Goal: Task Accomplishment & Management: Manage account settings

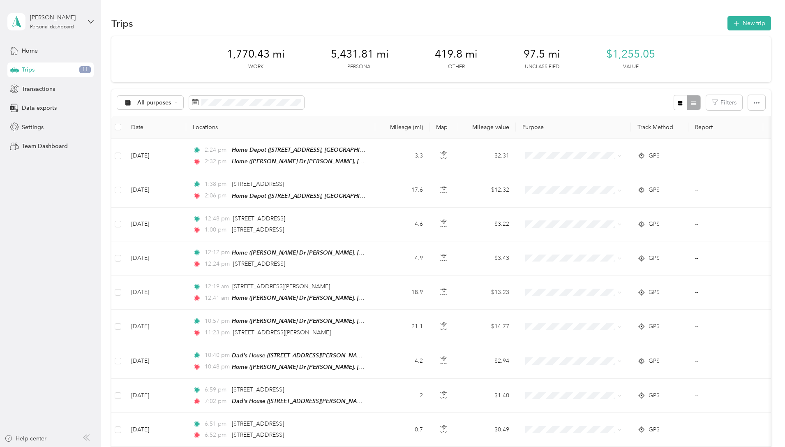
click at [171, 102] on span "All purposes" at bounding box center [154, 103] width 34 height 6
click at [212, 131] on span "Unclassified" at bounding box center [212, 131] width 40 height 9
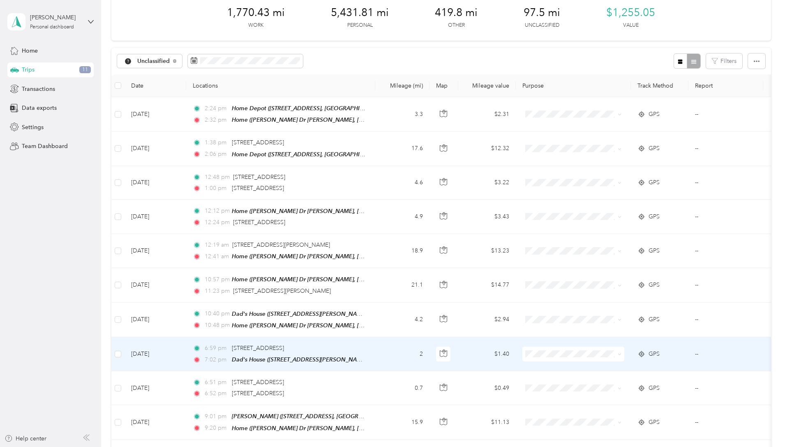
scroll to position [39, 0]
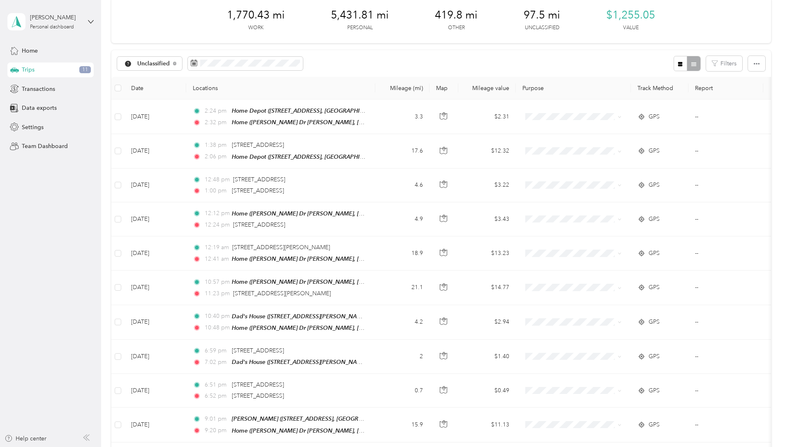
click at [678, 65] on icon "button" at bounding box center [680, 64] width 5 height 5
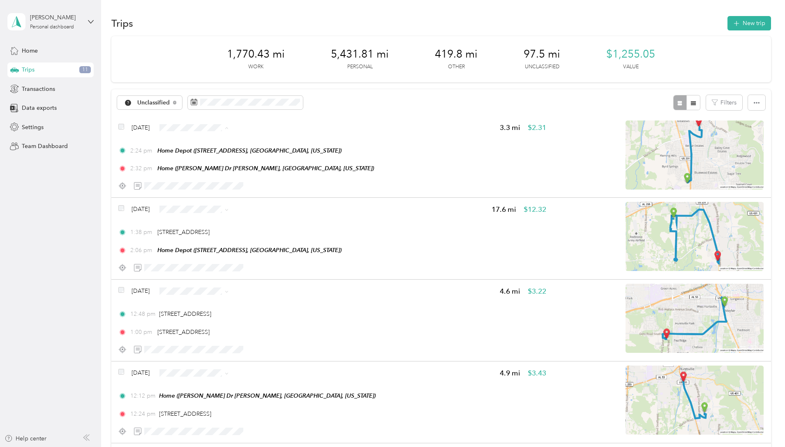
click at [261, 159] on span "Personal" at bounding box center [273, 156] width 49 height 9
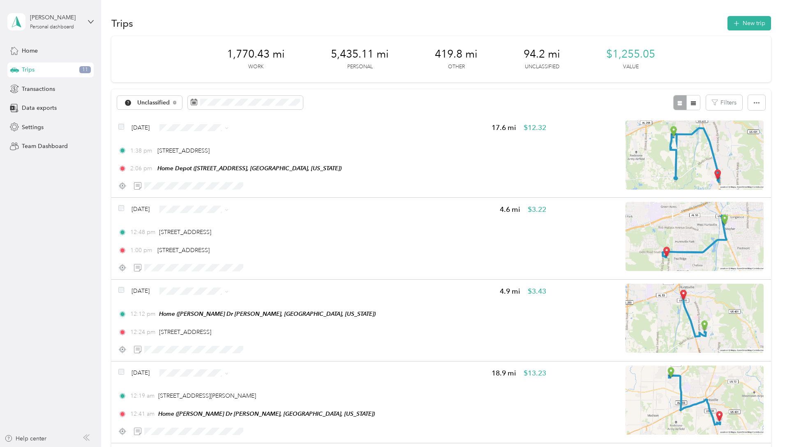
click at [646, 155] on img at bounding box center [695, 154] width 138 height 69
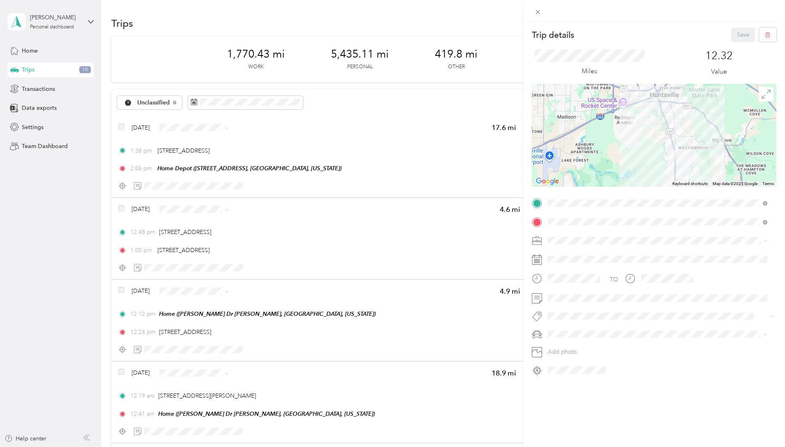
click at [413, 127] on div "Trip details Save This trip cannot be edited because it is either under review,…" at bounding box center [392, 223] width 785 height 447
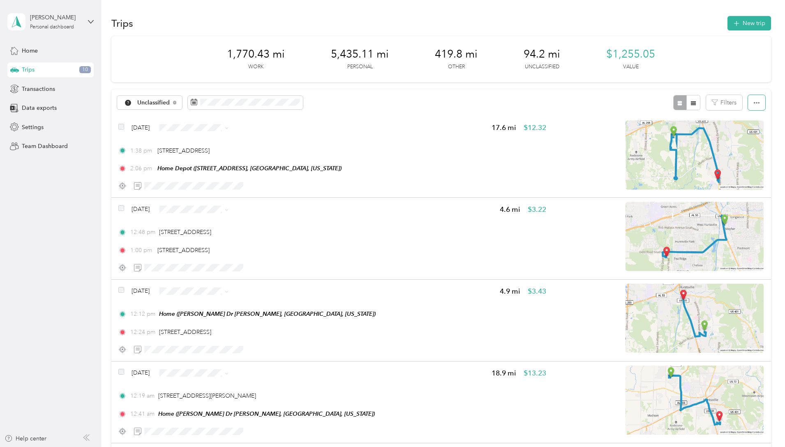
click at [748, 104] on button "button" at bounding box center [756, 102] width 17 height 15
click at [487, 144] on div "[DATE] 17.6 mi $12.32 1:38 pm [STREET_ADDRESS] 2:06 pm Home Depot ([STREET_ADDR…" at bounding box center [332, 156] width 428 height 73
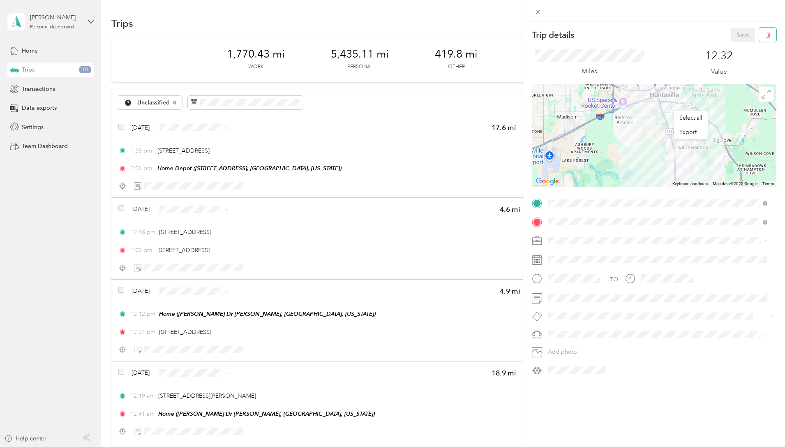
click at [765, 32] on button "button" at bounding box center [767, 35] width 17 height 14
click at [739, 44] on button "Yes" at bounding box center [738, 44] width 16 height 13
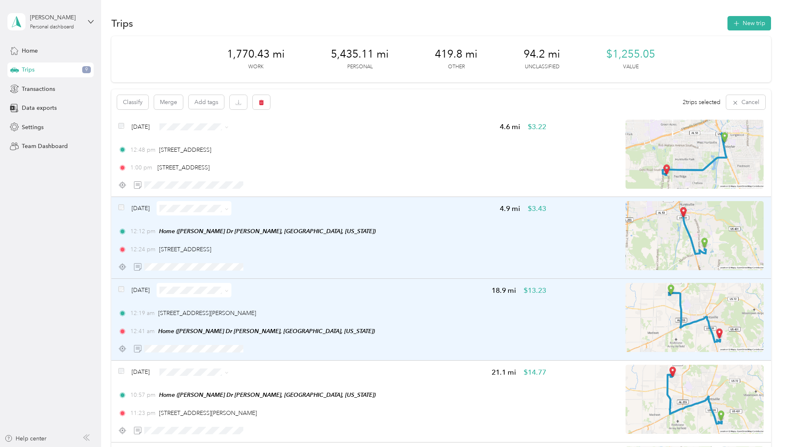
click at [179, 127] on div "[DATE]" at bounding box center [174, 127] width 113 height 14
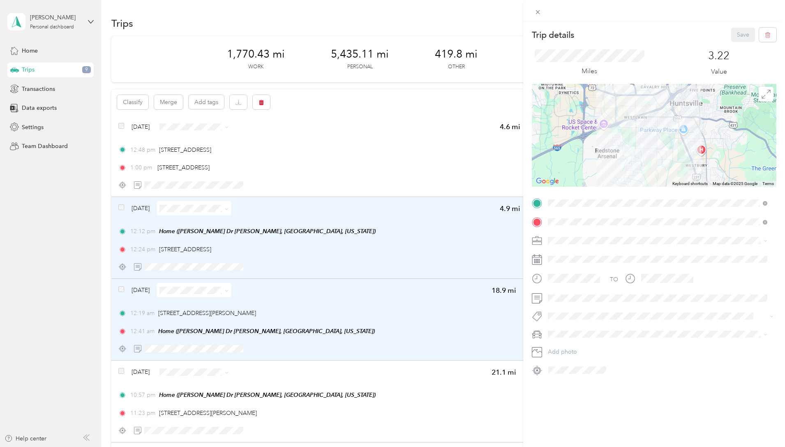
click at [175, 125] on div "Trip details Save This trip cannot be edited because it is either under review,…" at bounding box center [392, 223] width 785 height 447
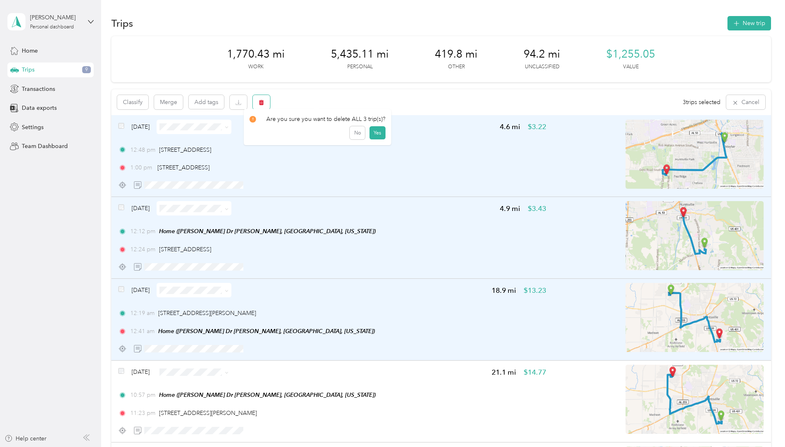
click at [264, 103] on icon "button" at bounding box center [262, 102] width 6 height 6
click at [373, 133] on button "Yes" at bounding box center [377, 136] width 16 height 13
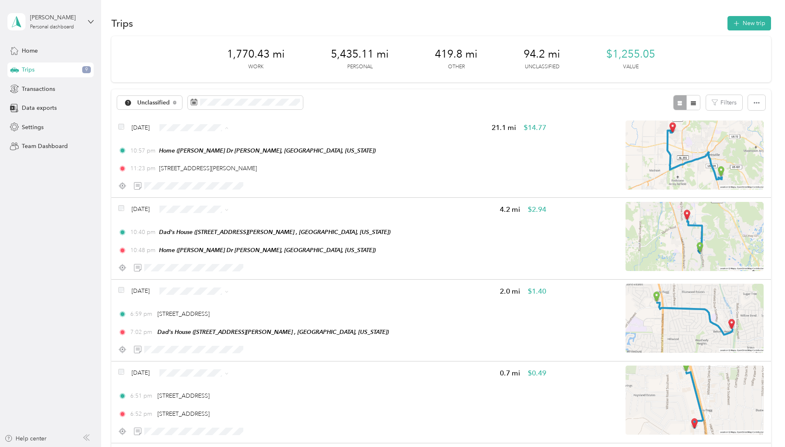
click at [253, 158] on li "Personal" at bounding box center [266, 157] width 75 height 14
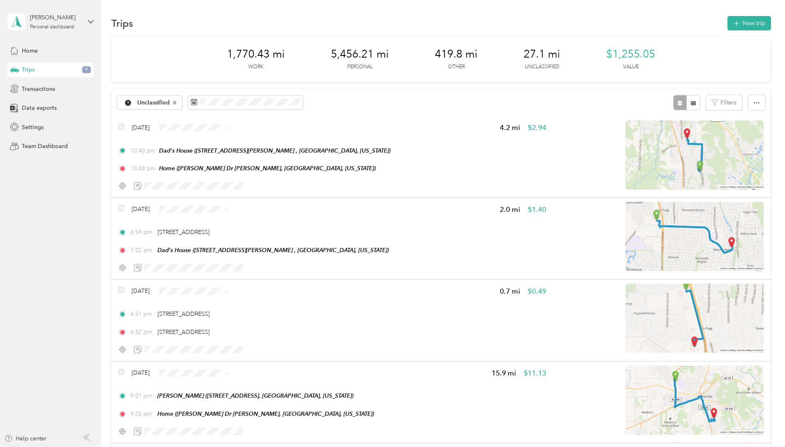
click at [261, 153] on span "Personal" at bounding box center [273, 156] width 49 height 9
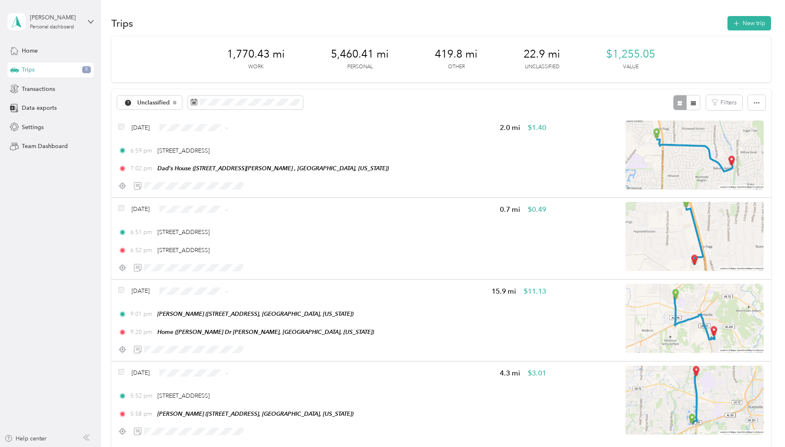
click at [264, 152] on li "Personal" at bounding box center [266, 156] width 75 height 14
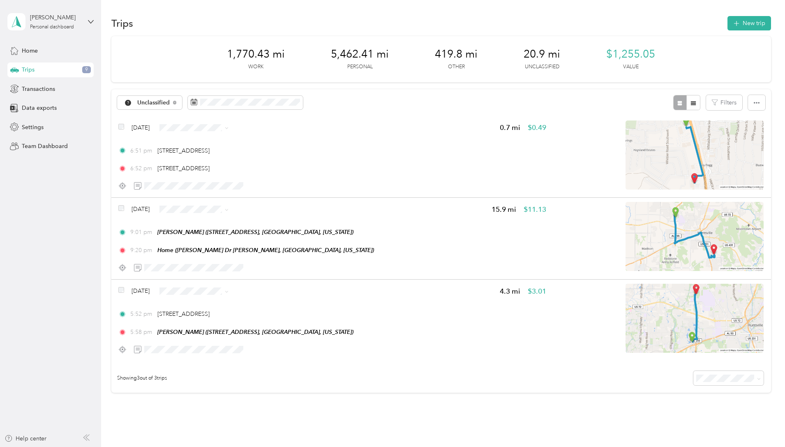
click at [261, 159] on li "Personal" at bounding box center [266, 157] width 75 height 14
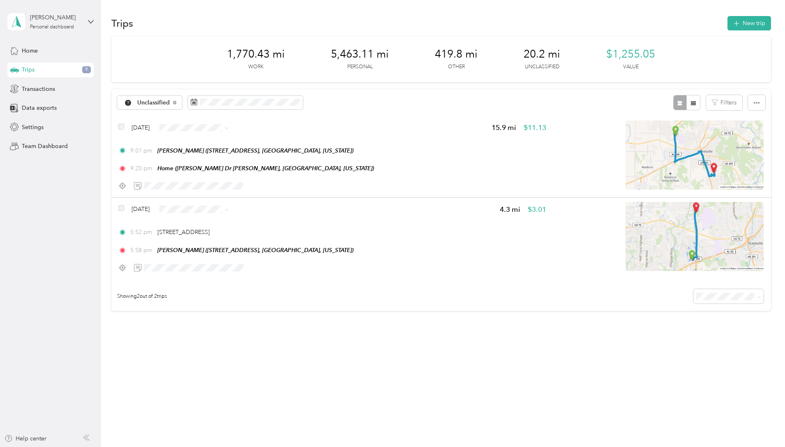
click at [231, 205] on span at bounding box center [194, 209] width 75 height 14
click at [261, 325] on span "Counseling" at bounding box center [273, 325] width 49 height 9
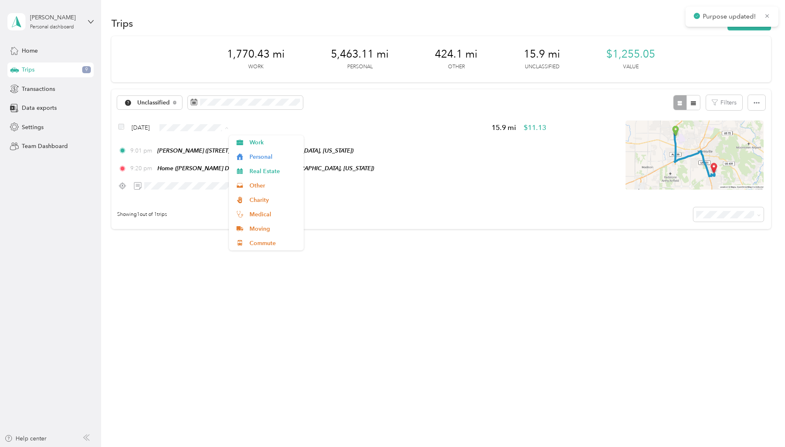
scroll to position [14, 0]
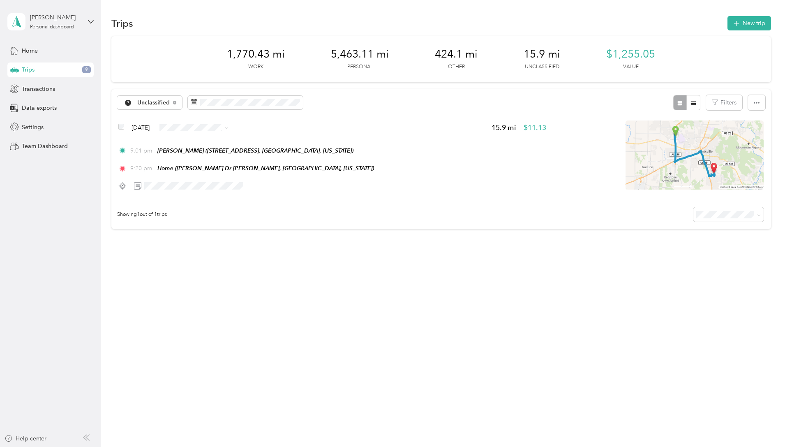
click at [263, 240] on span "Counseling" at bounding box center [273, 242] width 49 height 9
